Goal: Find specific page/section: Locate a particular part of the current website

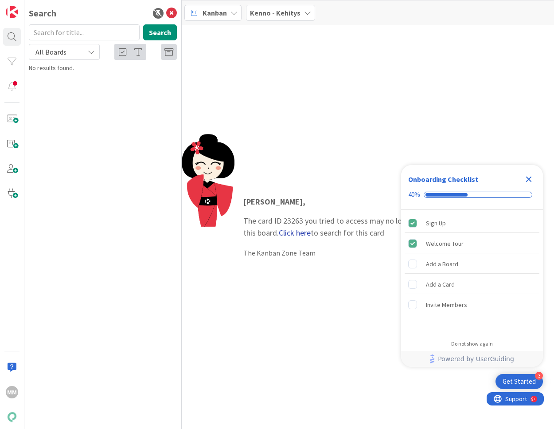
click at [288, 234] on link "Click here" at bounding box center [295, 232] width 32 height 10
type input "23263"
click at [103, 76] on span "Poistetaan esto "jos korkotavoitteita luotu, ei siirry Intrumille"" at bounding box center [101, 82] width 120 height 17
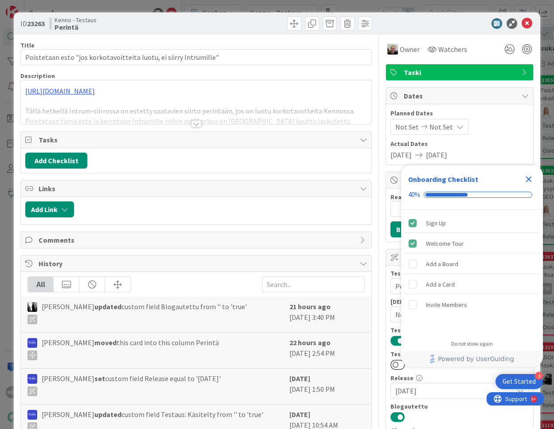
click at [194, 124] on div at bounding box center [196, 123] width 10 height 7
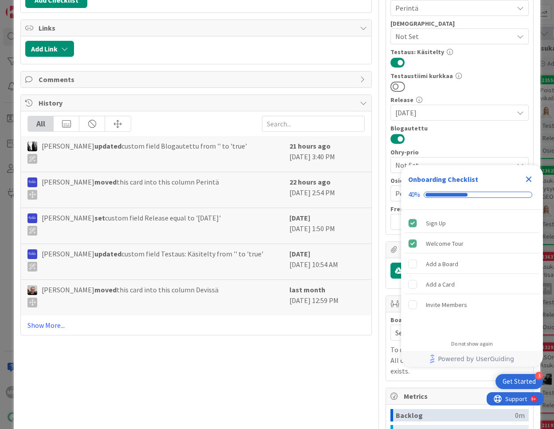
scroll to position [80, 0]
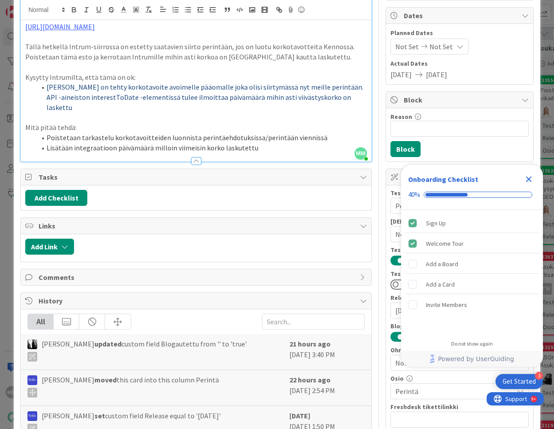
click at [530, 179] on icon "Close Checklist" at bounding box center [528, 179] width 11 height 11
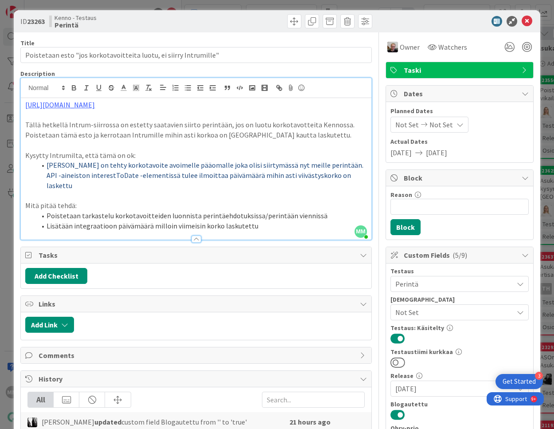
scroll to position [0, 0]
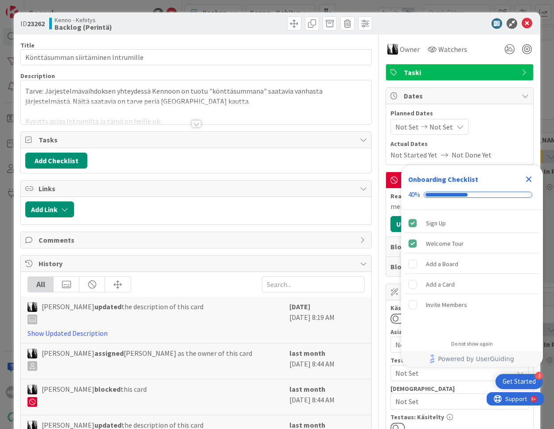
click at [191, 123] on div at bounding box center [196, 123] width 10 height 7
click at [194, 121] on div at bounding box center [196, 123] width 10 height 7
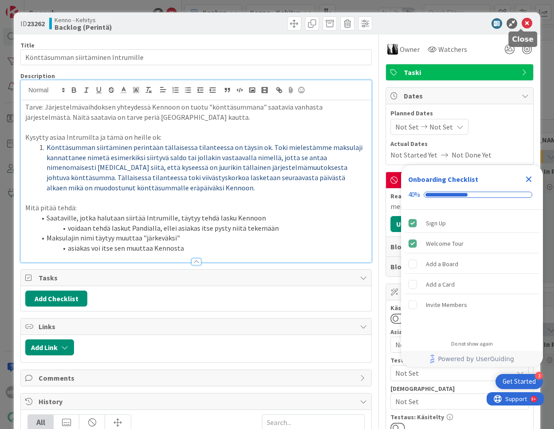
click at [522, 22] on icon at bounding box center [527, 23] width 11 height 11
